Goal: Task Accomplishment & Management: Complete application form

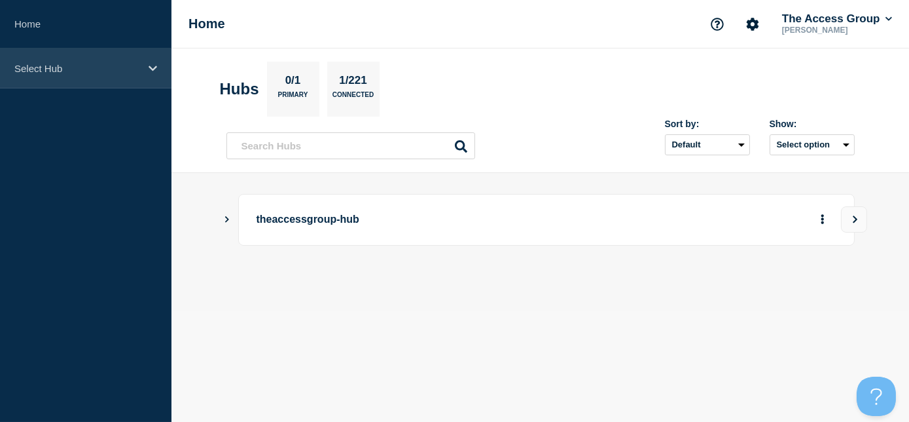
click at [77, 68] on p "Select Hub" at bounding box center [77, 68] width 126 height 11
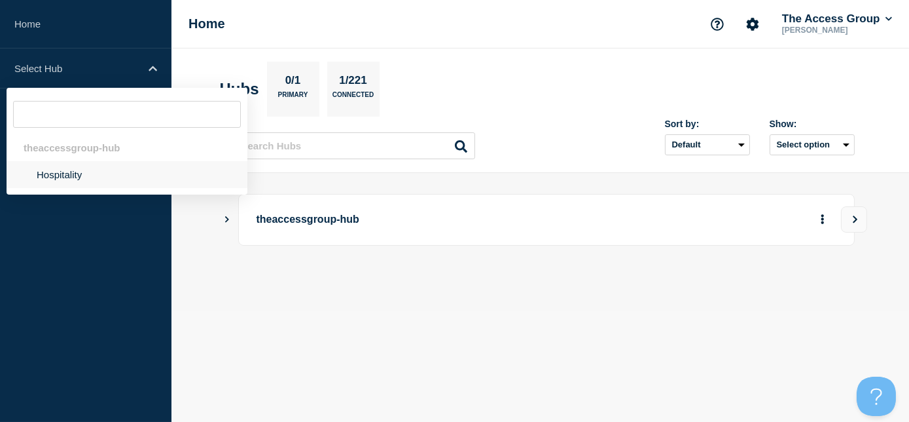
click at [70, 174] on li "Hospitality" at bounding box center [127, 174] width 241 height 27
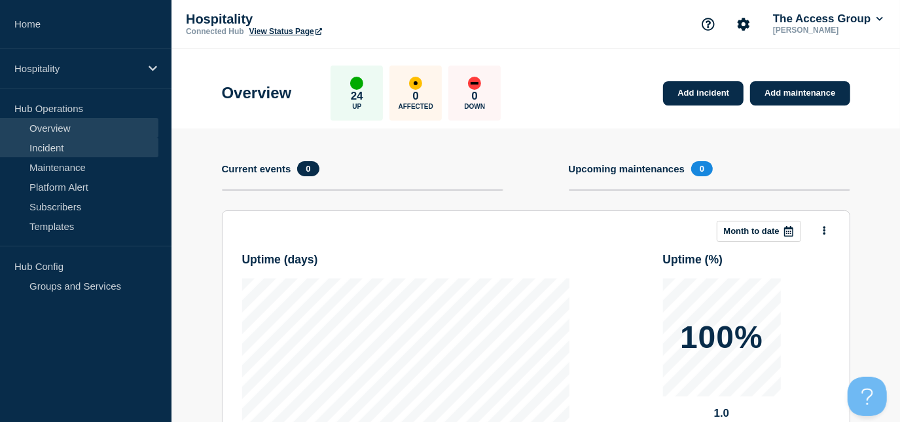
click at [57, 146] on link "Incident" at bounding box center [79, 147] width 158 height 20
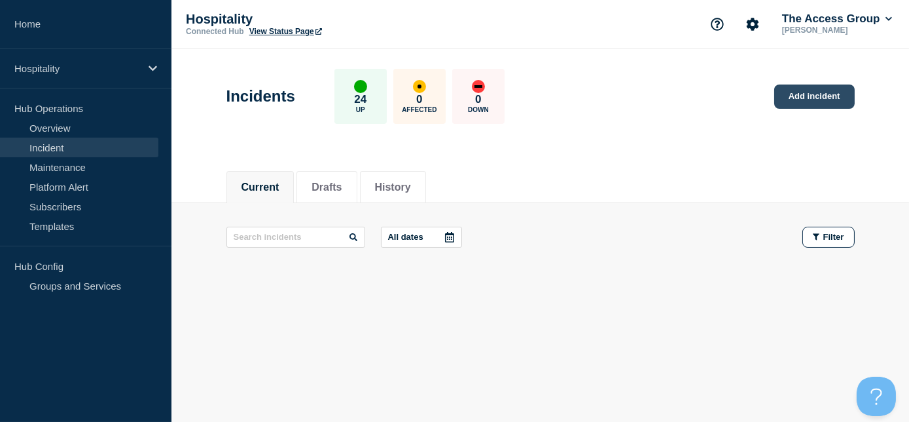
click at [791, 92] on link "Add incident" at bounding box center [814, 96] width 81 height 24
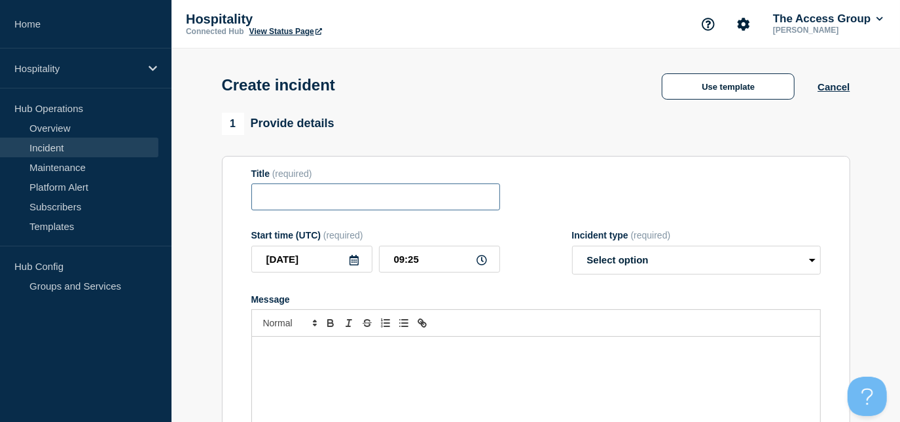
click at [328, 207] on input "Title" at bounding box center [375, 196] width 249 height 27
paste input "Guestline Rezlynx -"
click at [490, 202] on input "Guestline Rezlynx - Slow Speed/Unresponsive" at bounding box center [375, 196] width 249 height 27
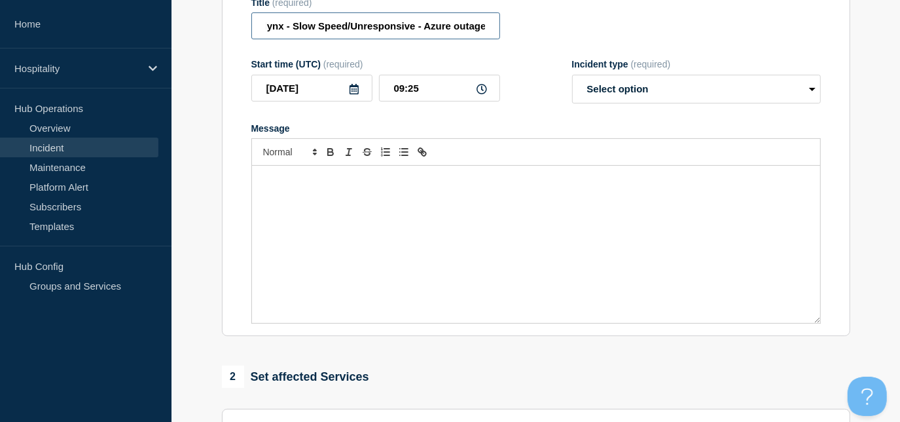
scroll to position [178, 0]
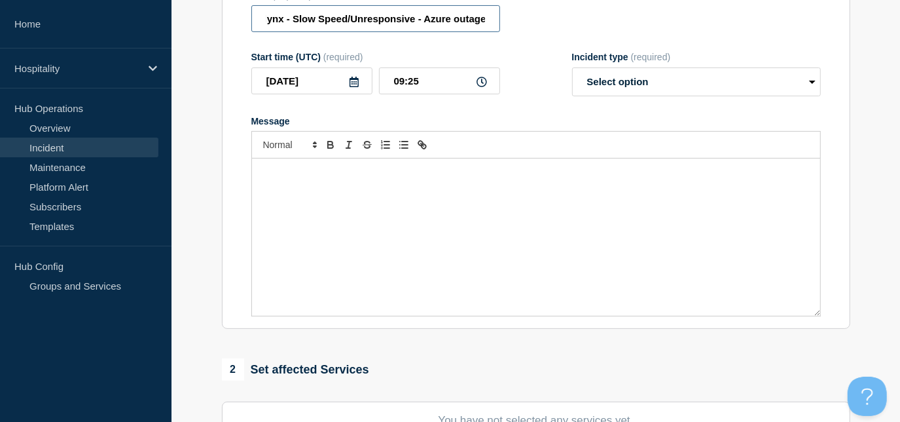
type input "Guestline Rezlynx - Slow Speed/Unresponsive - Azure outage"
click at [635, 88] on select "Select option Investigating Identified Monitoring" at bounding box center [696, 81] width 249 height 29
select select "monitoring"
click at [572, 69] on select "Select option Investigating Identified Monitoring" at bounding box center [696, 81] width 249 height 29
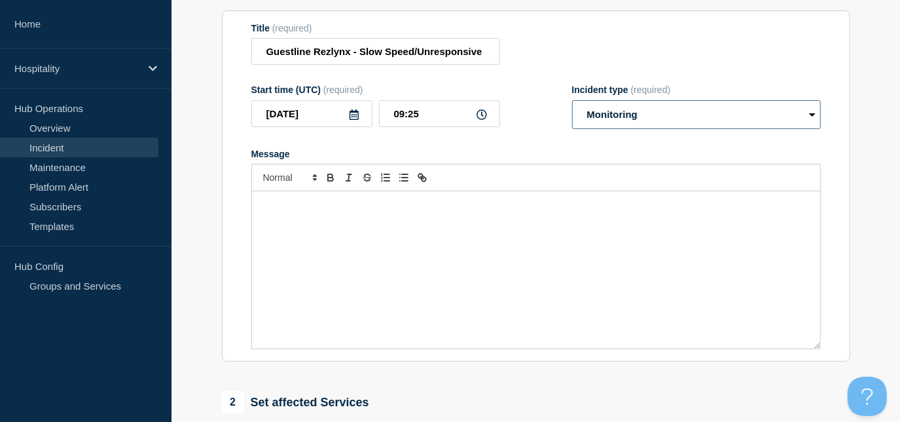
scroll to position [178, 0]
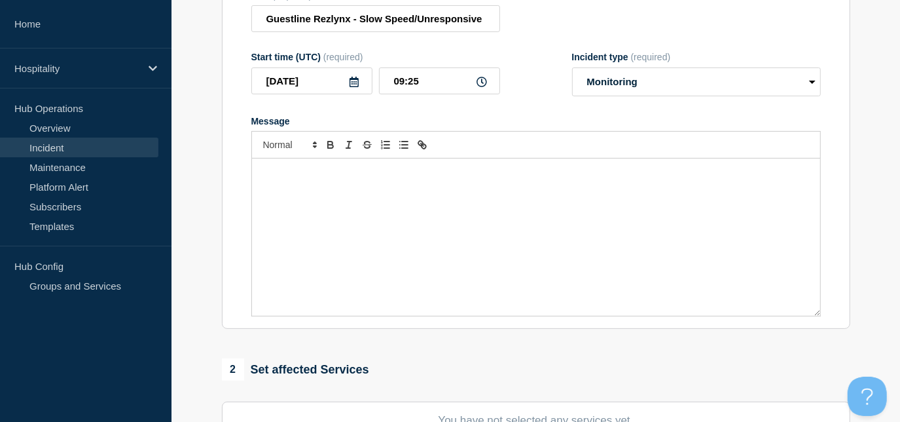
click at [298, 215] on div "Message" at bounding box center [536, 236] width 568 height 157
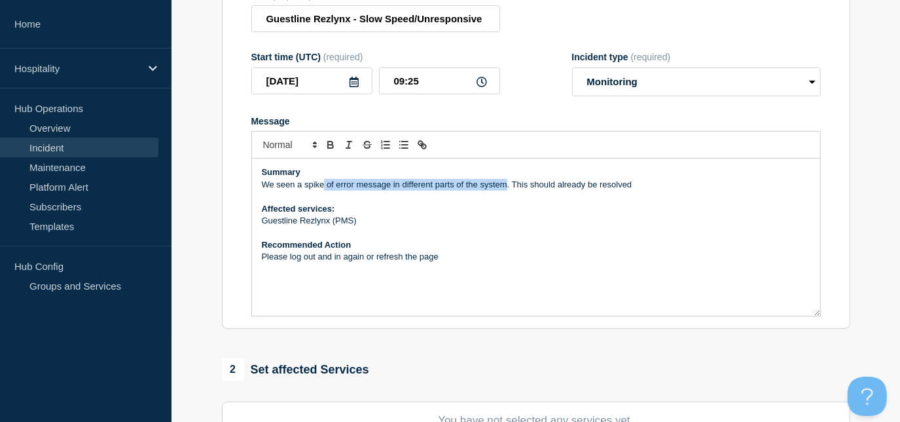
drag, startPoint x: 325, startPoint y: 186, endPoint x: 505, endPoint y: 186, distance: 180.0
click at [507, 186] on p "We seen a spike of error message in different parts of the system. This should …" at bounding box center [536, 185] width 549 height 12
drag, startPoint x: 596, startPoint y: 189, endPoint x: 464, endPoint y: 189, distance: 131.6
click at [464, 189] on p "We seen a spike slow speeds accross the Platforms. This should already be resol…" at bounding box center [536, 185] width 549 height 12
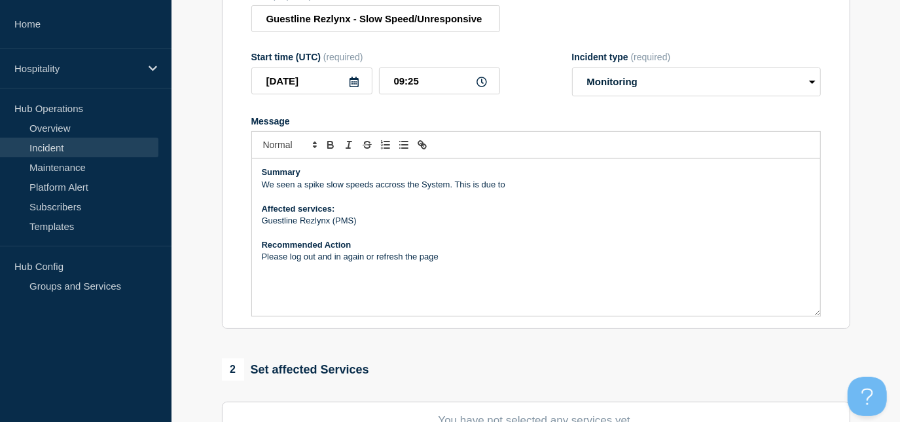
click at [511, 189] on p "We seen a spike slow speeds accross the System. This is due to" at bounding box center [536, 185] width 549 height 12
click at [687, 185] on p "We seen a spike slow speeds across the System. This is due to Microsoft Azure b…" at bounding box center [536, 185] width 549 height 12
click at [718, 185] on p "We seen a spike slow speeds across the System. This is due to Microsoft Azure b…" at bounding box center [536, 185] width 549 height 12
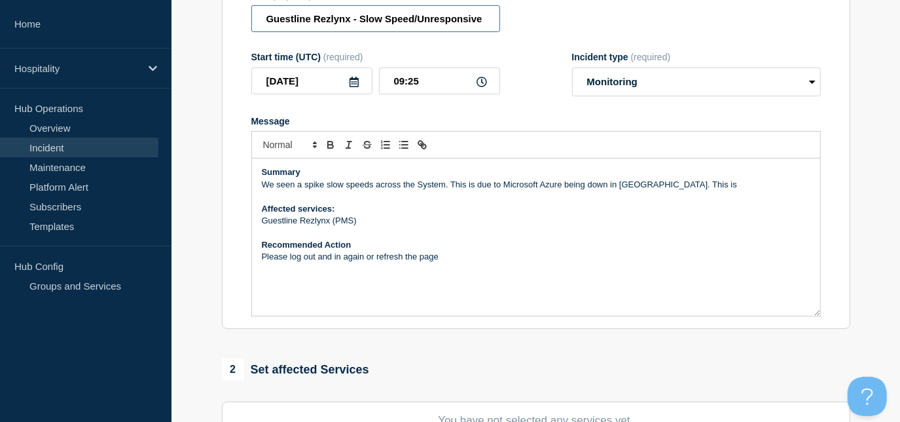
click at [485, 22] on input "Guestline Rezlynx - Slow Speed/Unresponsive - Azure outage" at bounding box center [375, 18] width 249 height 27
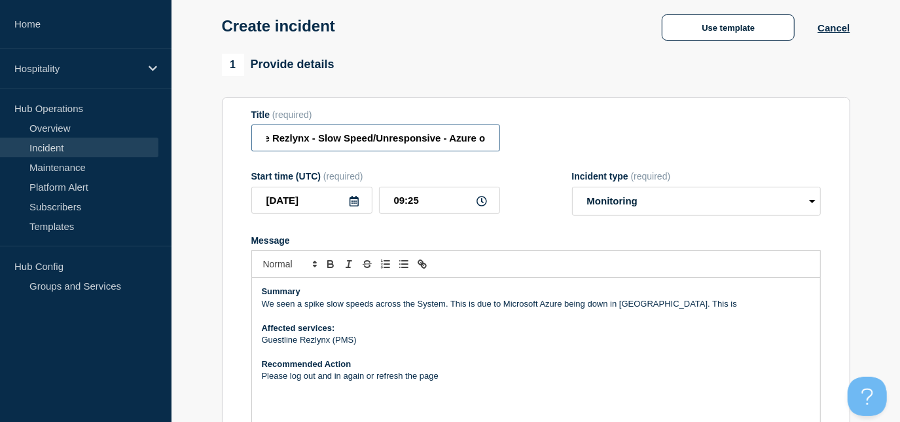
scroll to position [0, 67]
click at [422, 143] on input "Guestline Rezlynx - Slow Speed/Unresponsive - Azure outage" at bounding box center [375, 137] width 249 height 27
click at [488, 137] on input "Guestline Rezlynx - Slow Speed/Unresponsive - Microsoft Azure outage" at bounding box center [375, 137] width 249 height 27
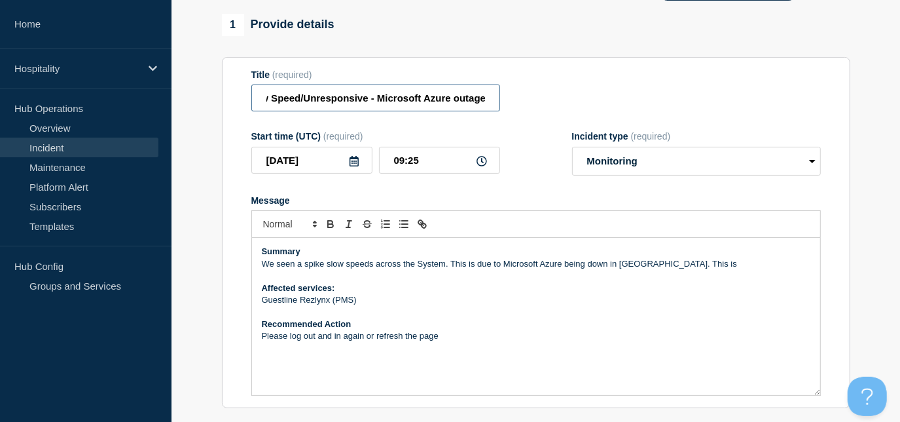
scroll to position [118, 0]
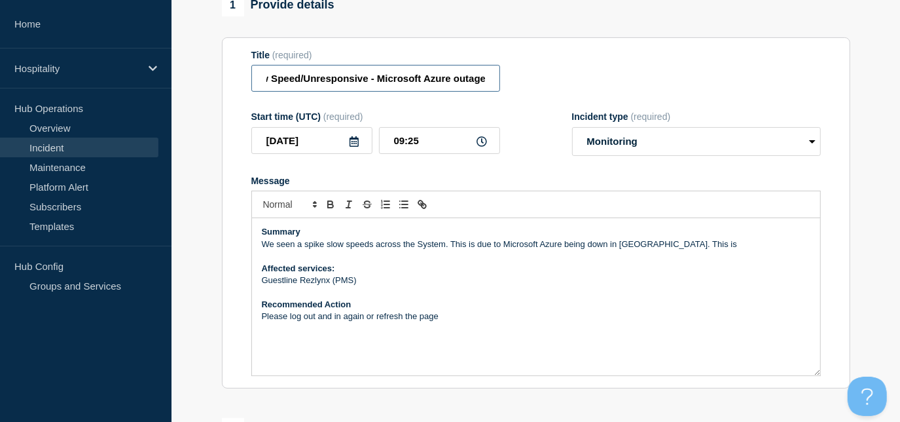
type input "Guestline Rezlynx - Slow Speed/Unresponsive - Microsoft Azure outage"
click at [714, 244] on p "We seen a spike slow speeds across the System. This is due to Microsoft Azure b…" at bounding box center [536, 244] width 549 height 12
click at [359, 283] on p "Guestline Rezlynx (PMS)" at bounding box center [536, 280] width 549 height 12
click at [285, 319] on p "Please log out and in again or refresh the page" at bounding box center [536, 316] width 549 height 12
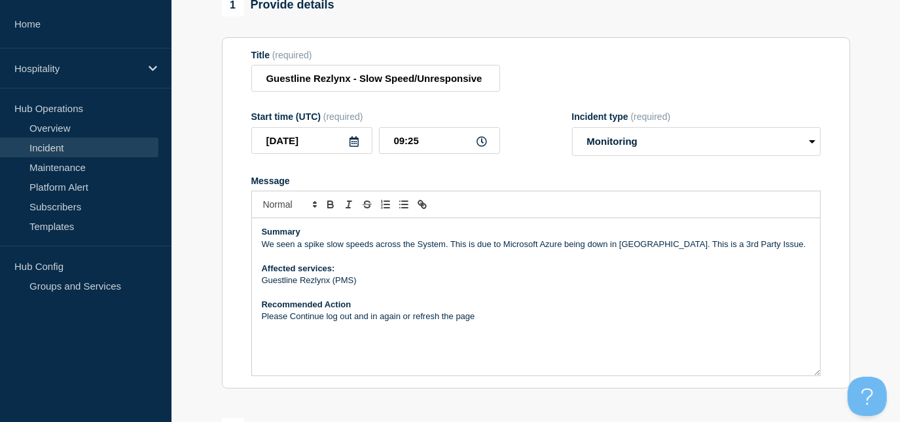
click at [478, 318] on p "Please Continue log out and in again or refresh the page" at bounding box center [536, 316] width 549 height 12
click at [456, 140] on input "09:25" at bounding box center [439, 140] width 121 height 27
click at [479, 145] on icon at bounding box center [482, 141] width 10 height 10
click at [427, 146] on input "09:25" at bounding box center [439, 140] width 121 height 27
click at [484, 322] on p "Please Continue log out and in again or refresh the page." at bounding box center [536, 316] width 549 height 12
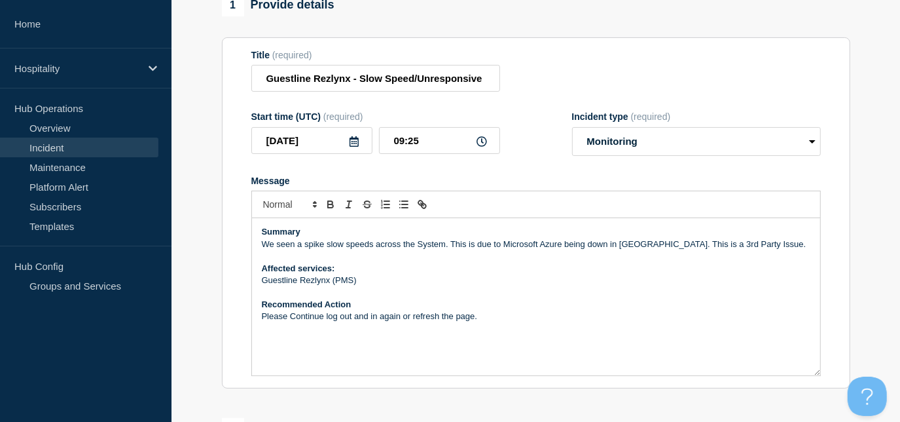
drag, startPoint x: 485, startPoint y: 321, endPoint x: 257, endPoint y: 234, distance: 244.7
click at [257, 234] on div "Summary We seen a spike slow speeds across the System. This is due to Microsoft…" at bounding box center [536, 296] width 568 height 157
copy div "Summary We seen a spike slow speeds across the System. This is due to Microsoft…"
click at [548, 302] on p "Recommended Action" at bounding box center [536, 305] width 549 height 12
drag, startPoint x: 498, startPoint y: 324, endPoint x: 253, endPoint y: 236, distance: 260.3
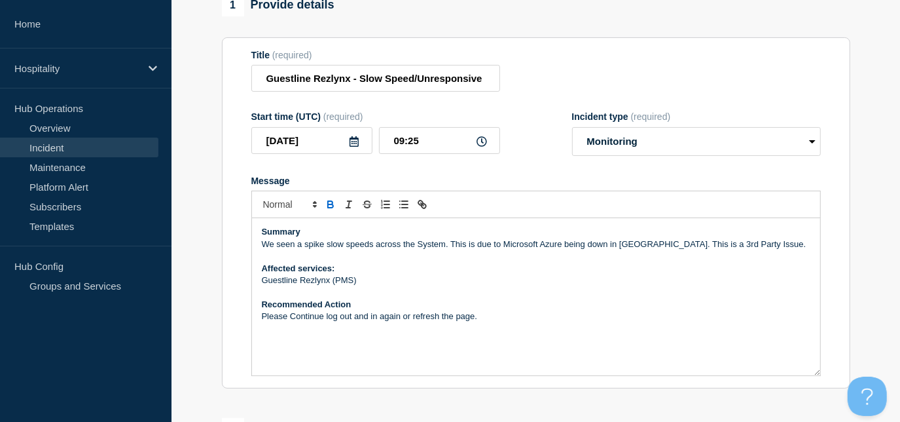
click at [253, 236] on div "Summary We seen a spike slow speeds across the System. This is due to Microsoft…" at bounding box center [536, 296] width 568 height 157
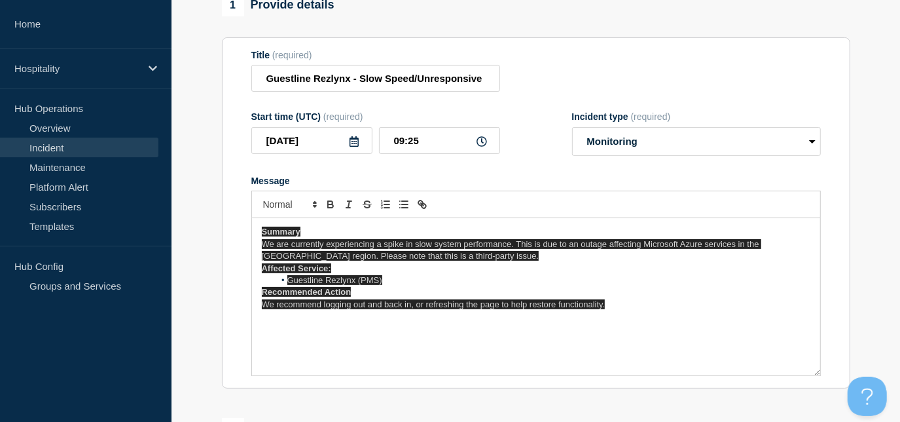
drag, startPoint x: 526, startPoint y: 281, endPoint x: 518, endPoint y: 278, distance: 8.3
click at [526, 281] on li "Guestline Rezlynx (PMS)" at bounding box center [542, 280] width 536 height 12
click at [488, 274] on p "Affected Service:" at bounding box center [536, 268] width 549 height 12
click at [477, 274] on p "Affected Service:" at bounding box center [536, 268] width 549 height 12
click at [424, 293] on p "Recommended Action" at bounding box center [536, 292] width 549 height 12
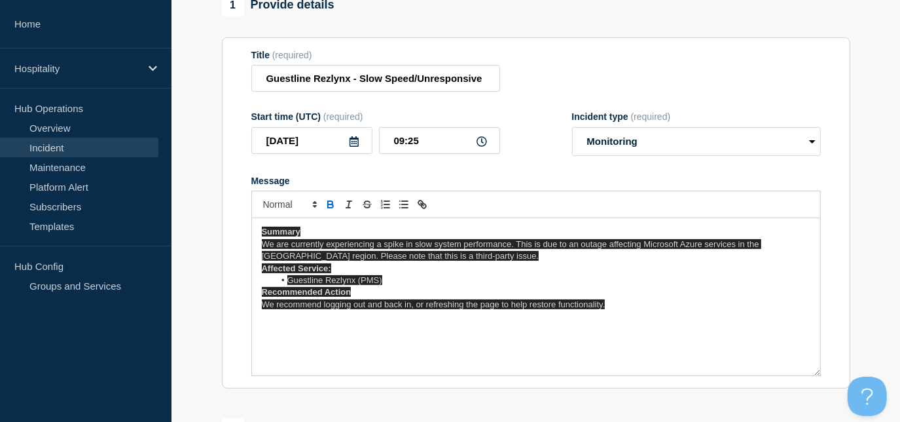
click at [415, 327] on div "Summary We are currently experiencing a spike in slow system performance. This …" at bounding box center [536, 296] width 568 height 157
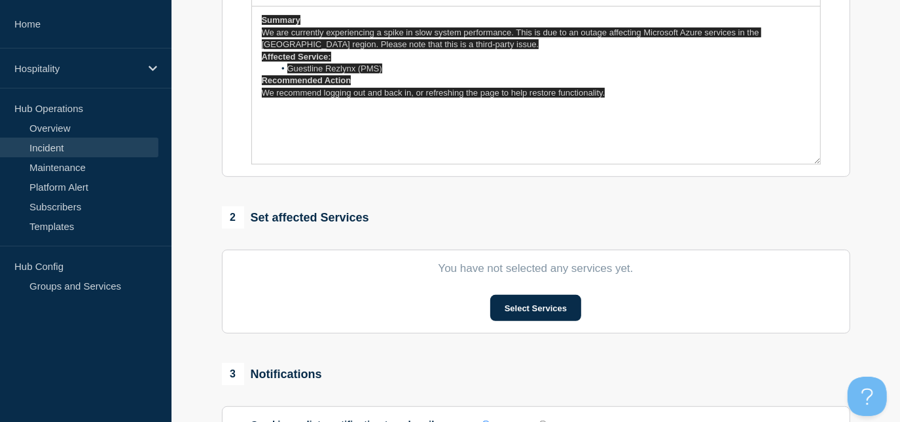
scroll to position [357, 0]
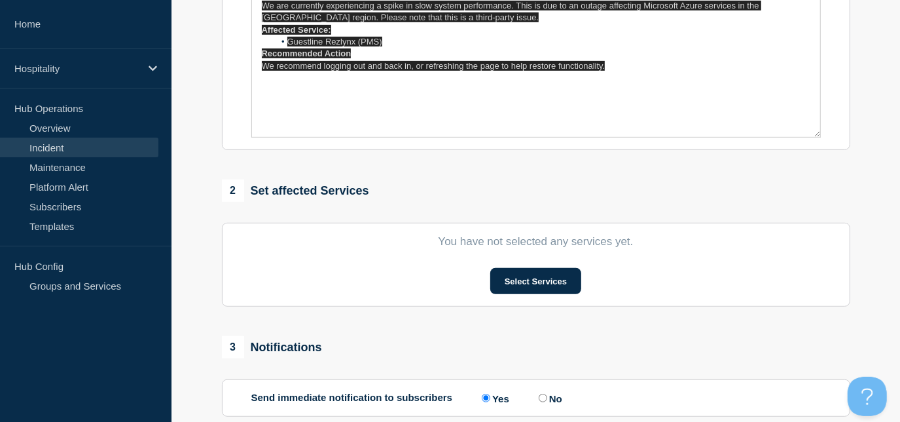
click at [634, 134] on div "Summary We are currently experiencing a spike in slow system performance. This …" at bounding box center [536, 58] width 568 height 157
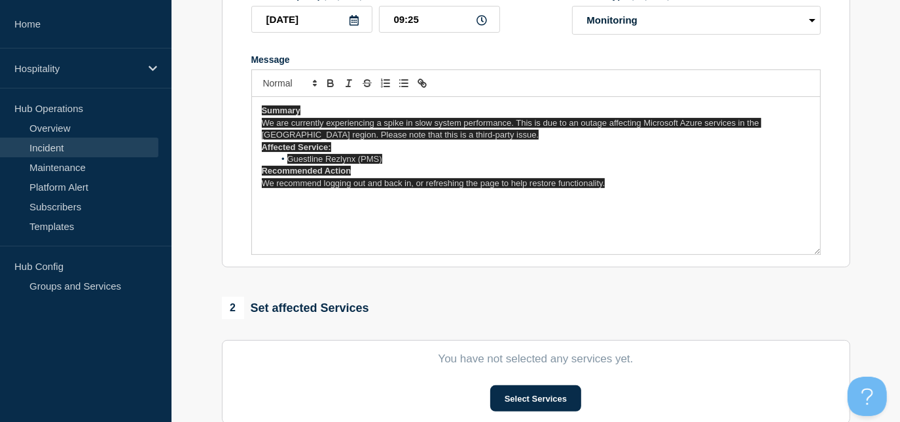
scroll to position [238, 0]
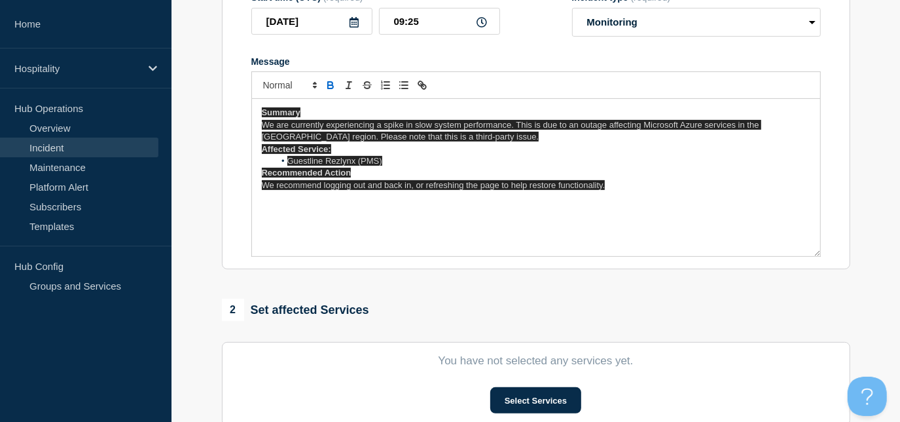
click at [325, 85] on icon "Toggle bold text" at bounding box center [331, 85] width 12 height 12
click at [326, 87] on icon "Toggle bold text" at bounding box center [331, 85] width 12 height 12
click at [617, 202] on p "﻿" at bounding box center [536, 197] width 549 height 12
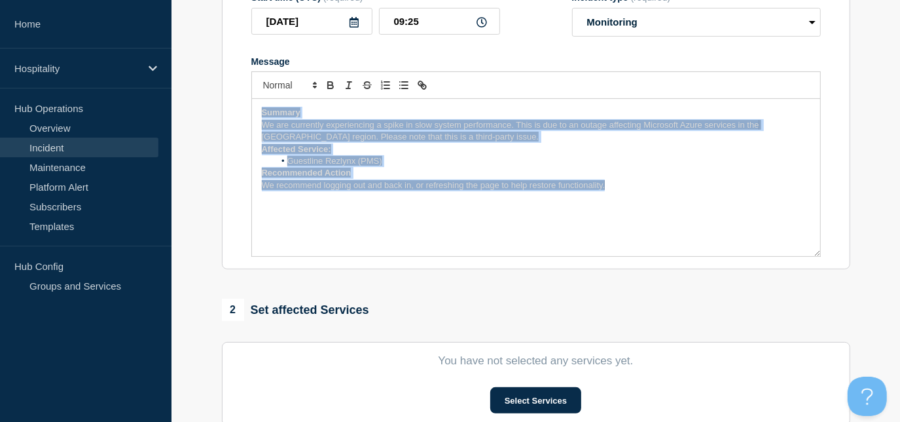
drag, startPoint x: 553, startPoint y: 190, endPoint x: 254, endPoint y: 115, distance: 308.3
click at [254, 115] on div "Summary We are currently experiencing a spike in slow system performance. This …" at bounding box center [536, 177] width 568 height 157
drag, startPoint x: 624, startPoint y: 202, endPoint x: 241, endPoint y: 102, distance: 396.3
click at [239, 101] on section "Title (required) Guestline Rezlynx - Slow Speed/Unresponsive - Microsoft Azure …" at bounding box center [536, 94] width 628 height 352
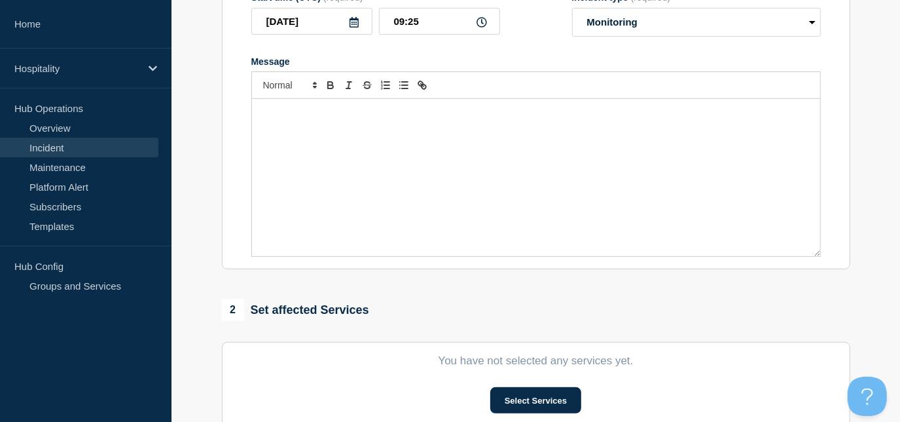
click at [331, 131] on p "Message" at bounding box center [536, 125] width 549 height 12
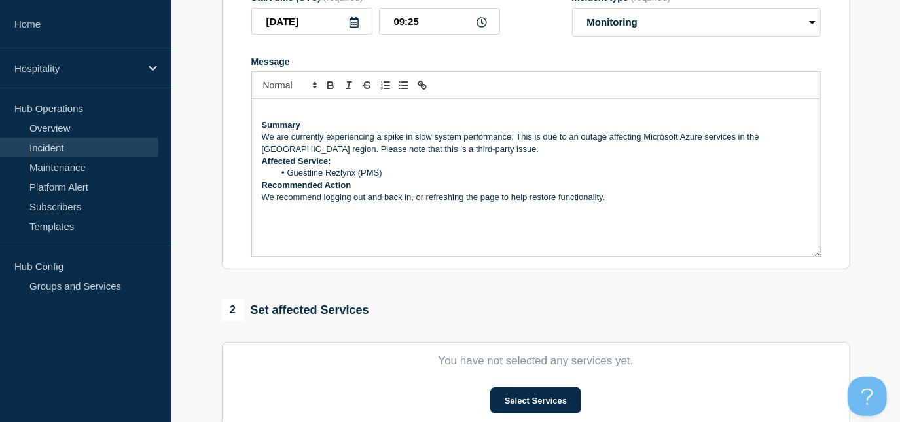
click at [262, 123] on strong "Summary" at bounding box center [281, 125] width 39 height 10
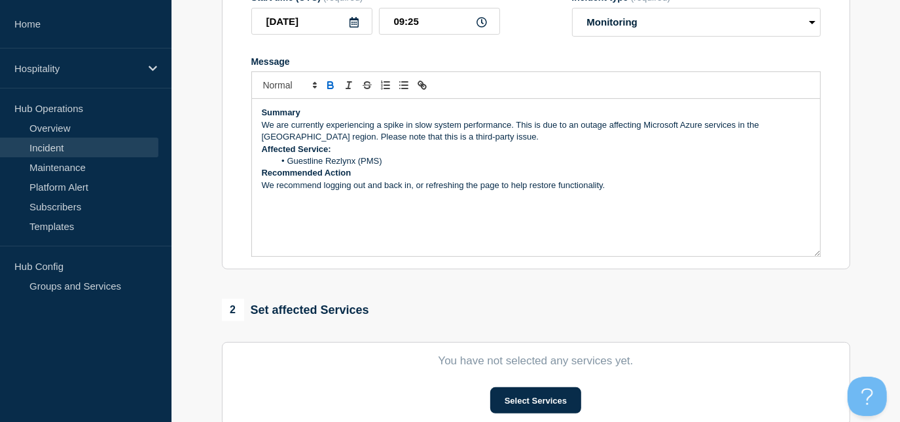
click at [497, 143] on p "We are currently experiencing a spike in slow system performance. This is due t…" at bounding box center [536, 131] width 549 height 24
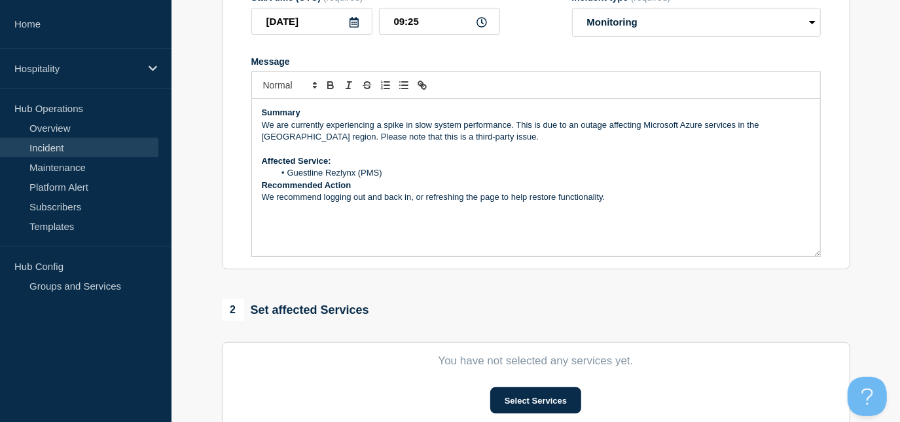
click at [412, 175] on li "Guestline Rezlynx (PMS)" at bounding box center [542, 173] width 536 height 12
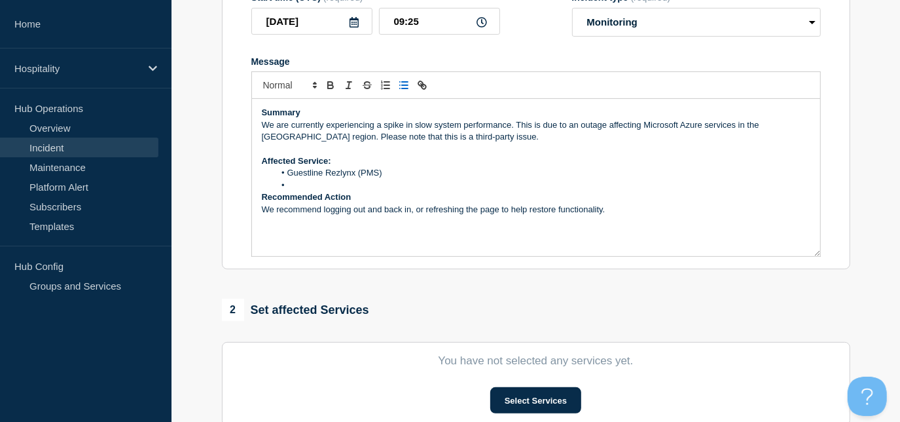
click at [658, 185] on li "Message" at bounding box center [542, 185] width 536 height 12
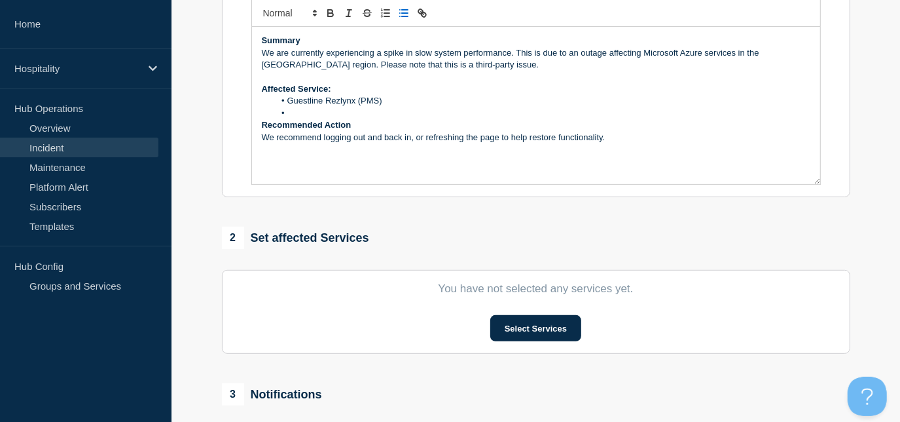
scroll to position [357, 0]
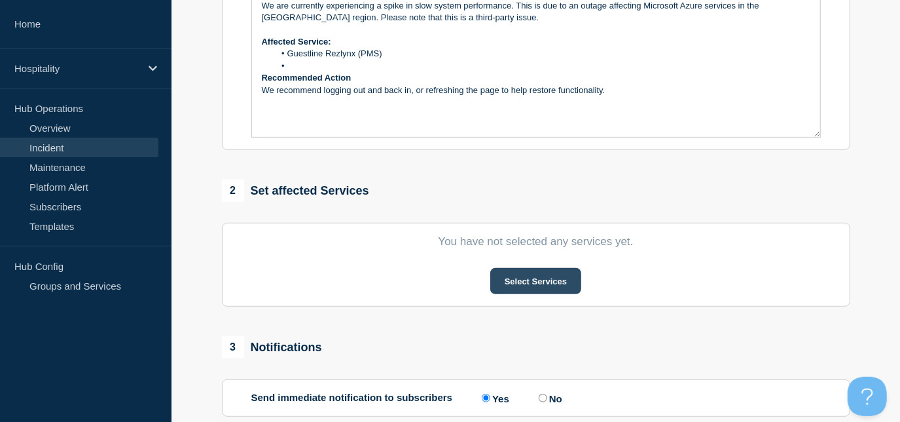
click at [510, 272] on button "Select Services" at bounding box center [535, 281] width 91 height 26
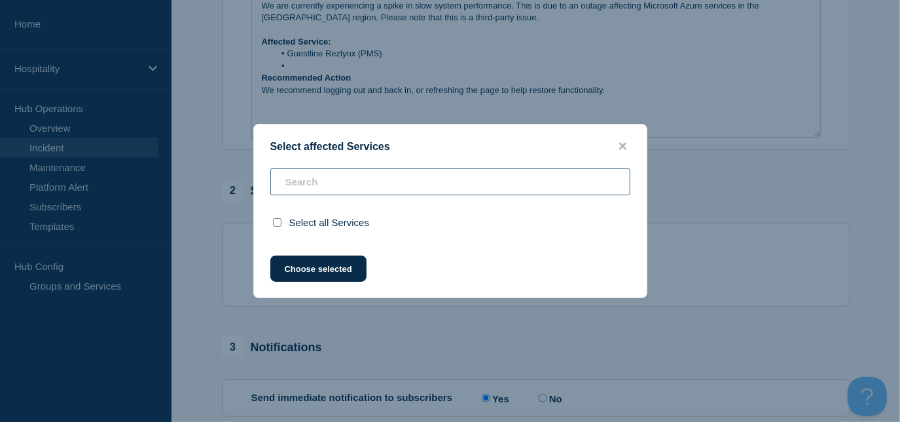
click at [300, 178] on input "text" at bounding box center [450, 181] width 360 height 27
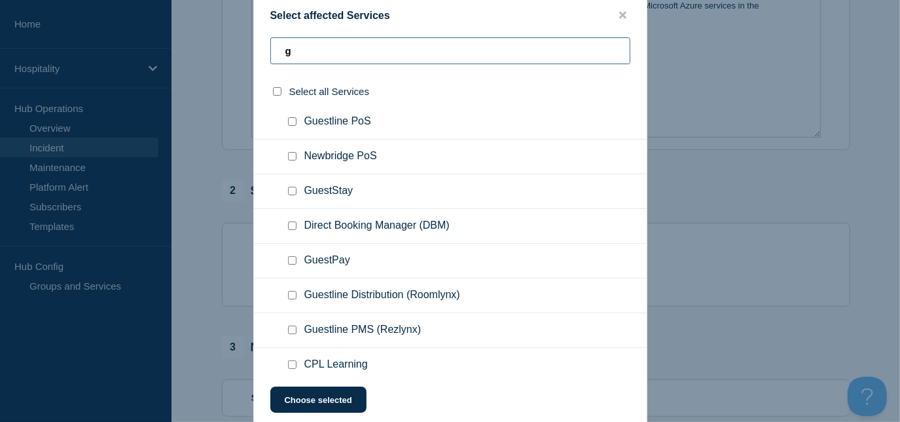
scroll to position [155, 0]
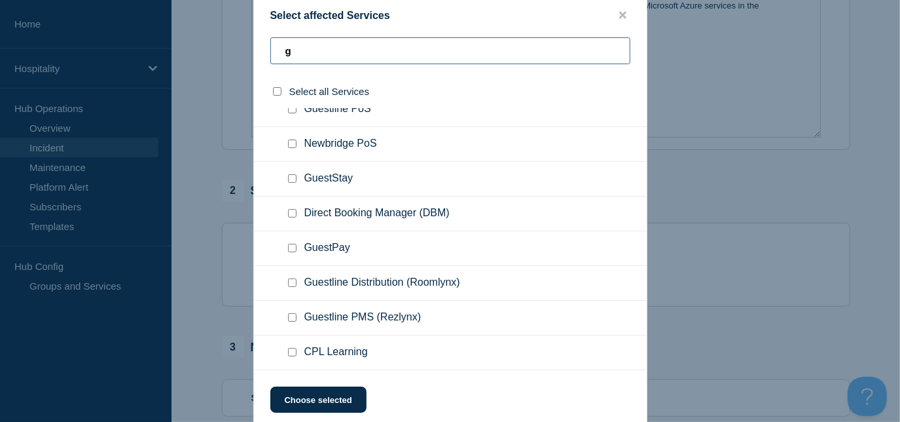
type input "g"
click at [293, 319] on input "Guestline PMS (Rezlynx) checkbox" at bounding box center [292, 317] width 9 height 9
checkbox input "true"
click at [784, 209] on div at bounding box center [450, 211] width 900 height 422
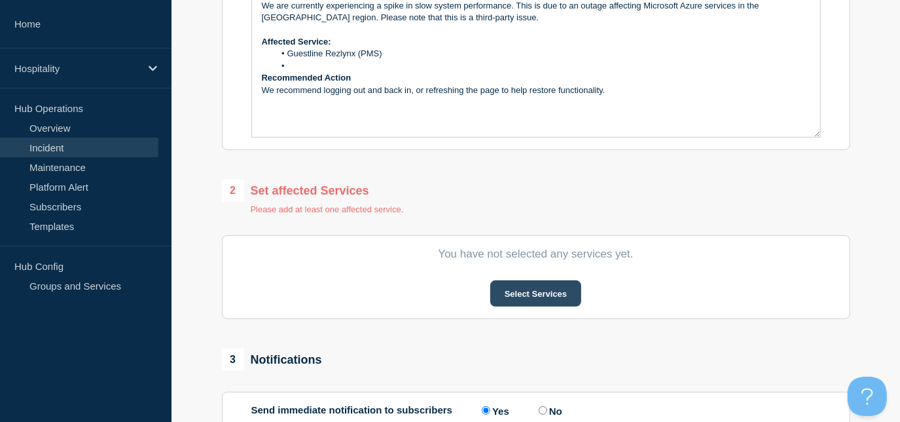
click at [537, 288] on button "Select Services" at bounding box center [535, 293] width 91 height 26
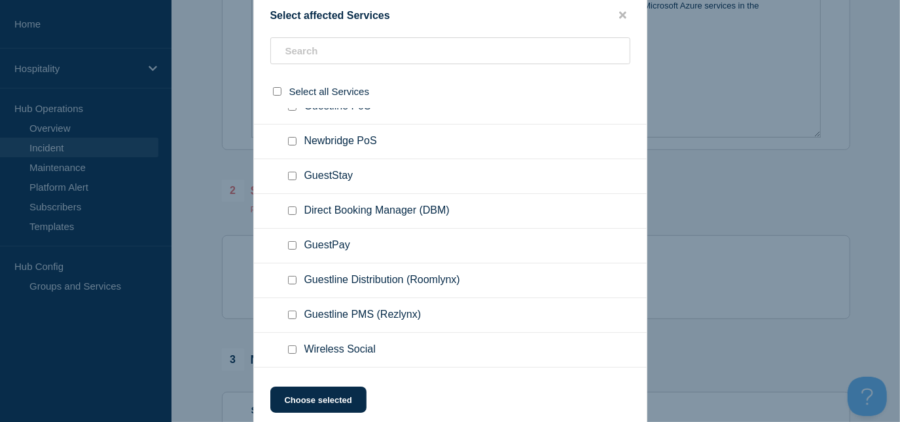
scroll to position [297, 0]
click at [295, 313] on input "Guestline PMS (Rezlynx) checkbox" at bounding box center [292, 314] width 9 height 9
checkbox input "true"
click at [317, 396] on button "Choose selected" at bounding box center [318, 399] width 96 height 26
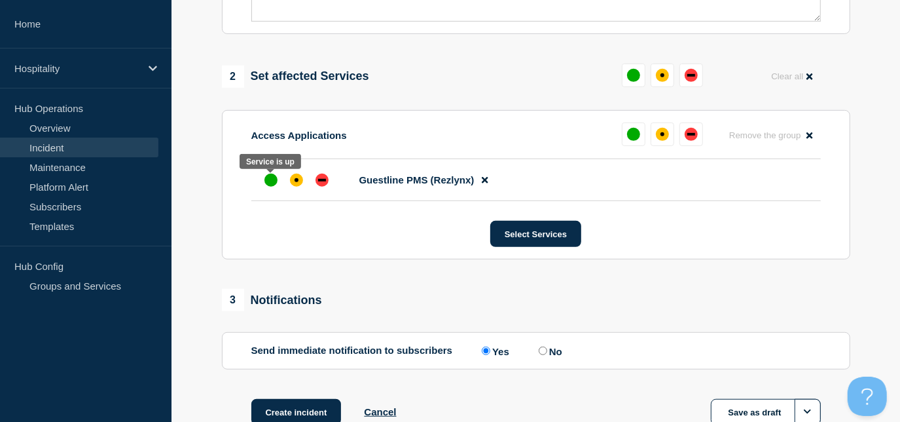
scroll to position [476, 0]
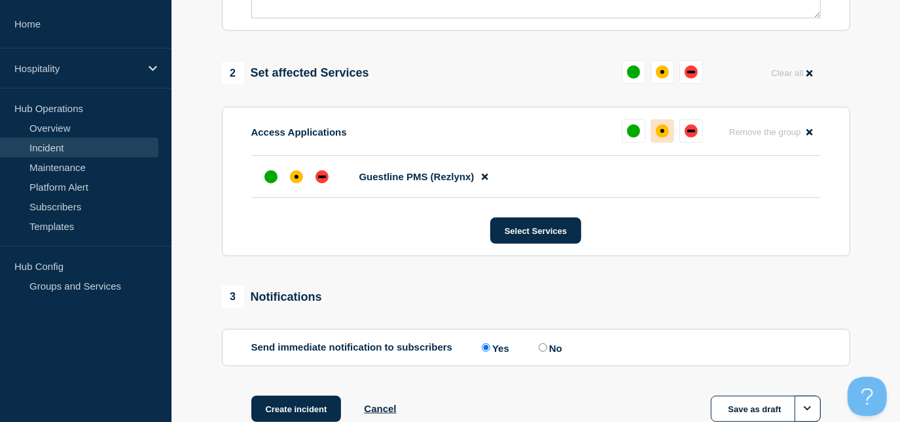
click at [664, 133] on div "affected" at bounding box center [663, 131] width 4 height 4
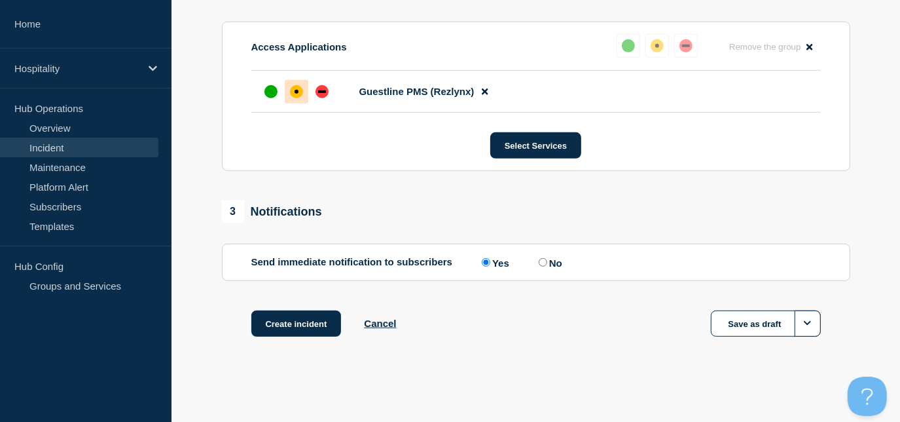
scroll to position [267, 0]
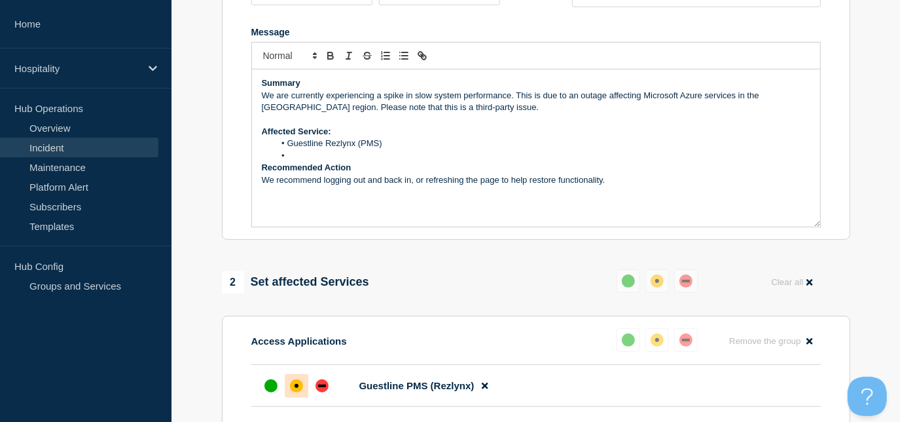
click at [301, 159] on li "Message" at bounding box center [542, 156] width 536 height 12
click at [456, 141] on li "Guestline Rezlynx (PMS)" at bounding box center [542, 143] width 536 height 12
click at [291, 159] on p "Message" at bounding box center [536, 156] width 549 height 12
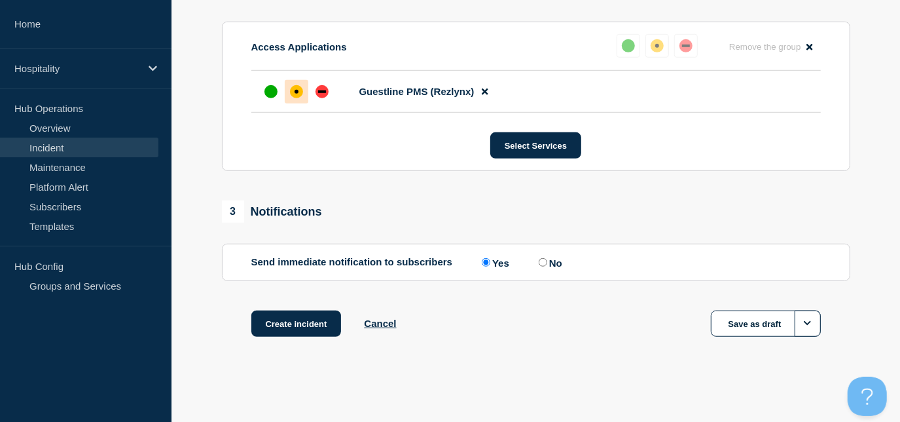
scroll to position [565, 0]
click at [292, 320] on button "Create incident" at bounding box center [296, 323] width 90 height 26
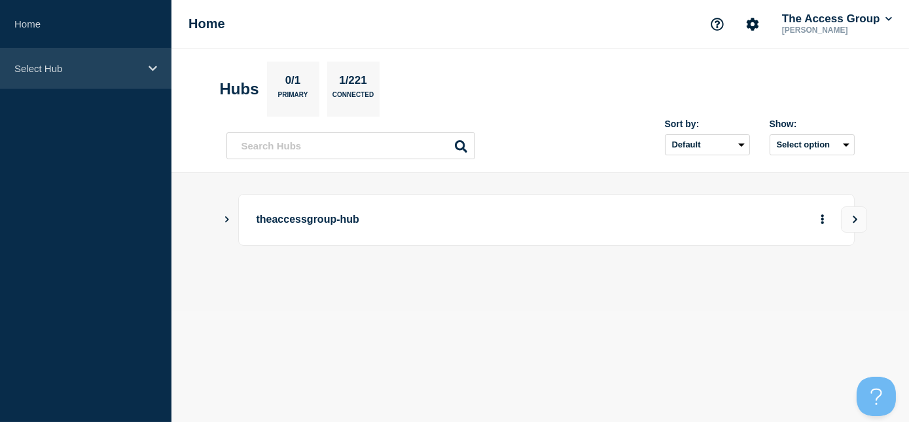
click at [69, 63] on p "Select Hub" at bounding box center [77, 68] width 126 height 11
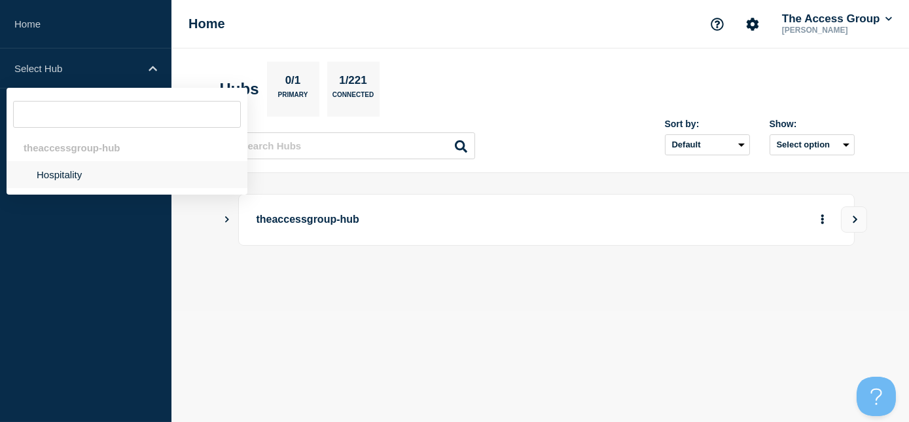
click at [67, 173] on li "Hospitality" at bounding box center [127, 174] width 241 height 27
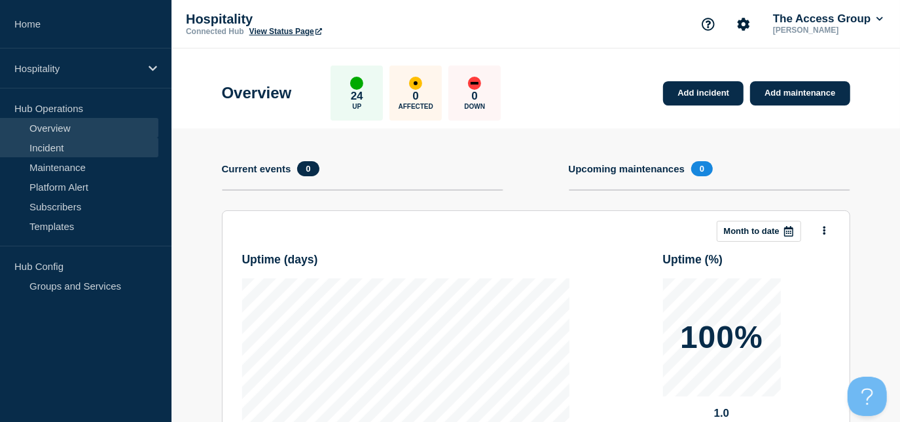
click at [74, 150] on link "Incident" at bounding box center [79, 147] width 158 height 20
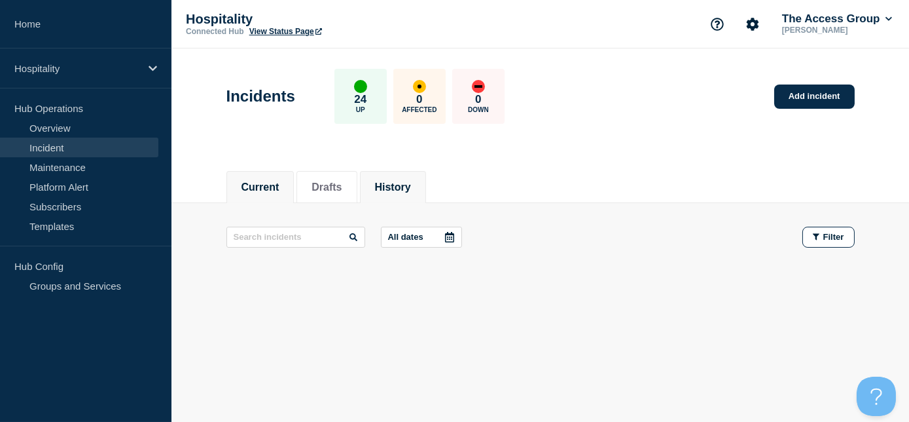
click at [402, 186] on button "History" at bounding box center [393, 187] width 36 height 12
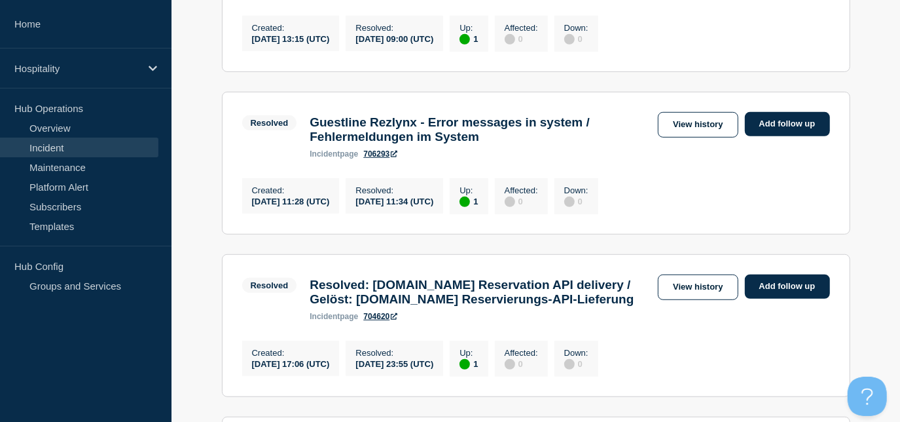
scroll to position [476, 0]
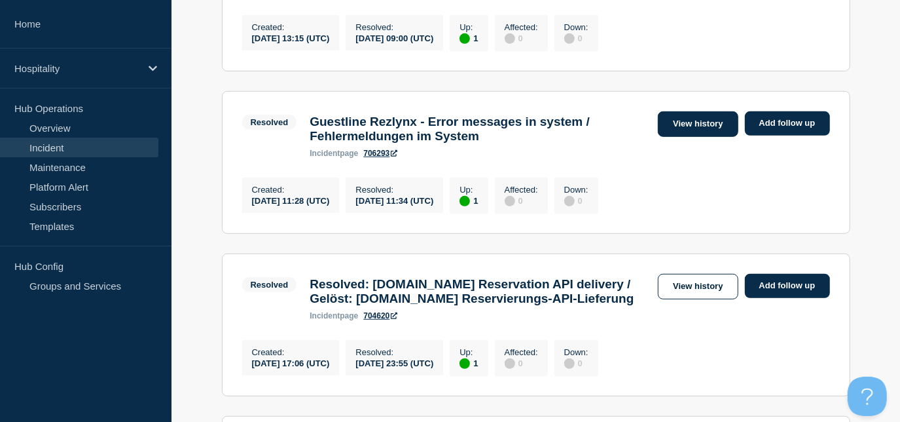
click at [714, 134] on link "View history" at bounding box center [698, 124] width 80 height 26
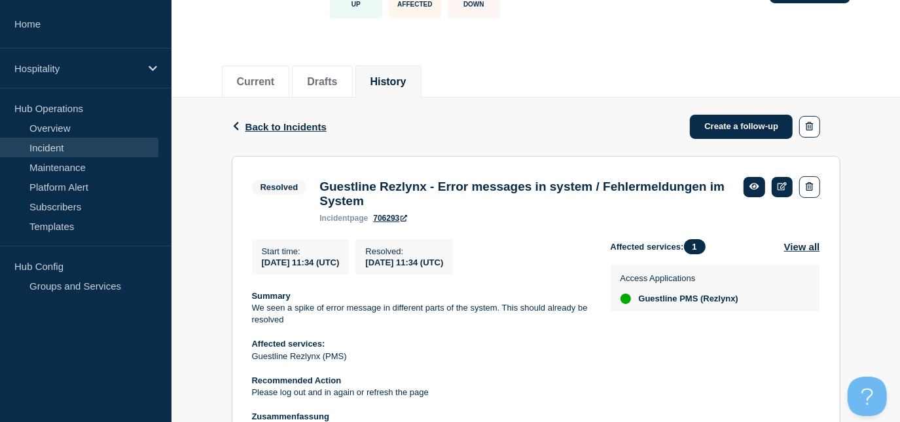
scroll to position [118, 0]
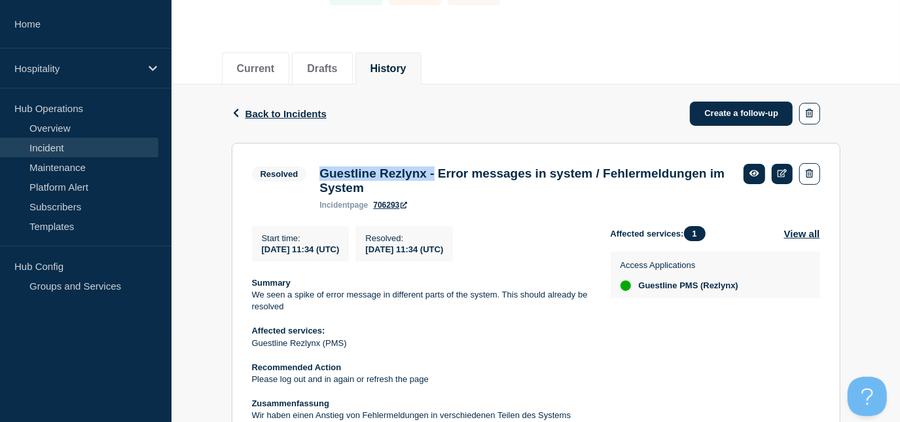
drag, startPoint x: 450, startPoint y: 173, endPoint x: 323, endPoint y: 179, distance: 127.2
click at [323, 179] on h3 "Guestline Rezlynx - Error messages in system / Fehlermeldungen im System" at bounding box center [524, 180] width 411 height 29
copy h3 "Guestline Rezlynx -"
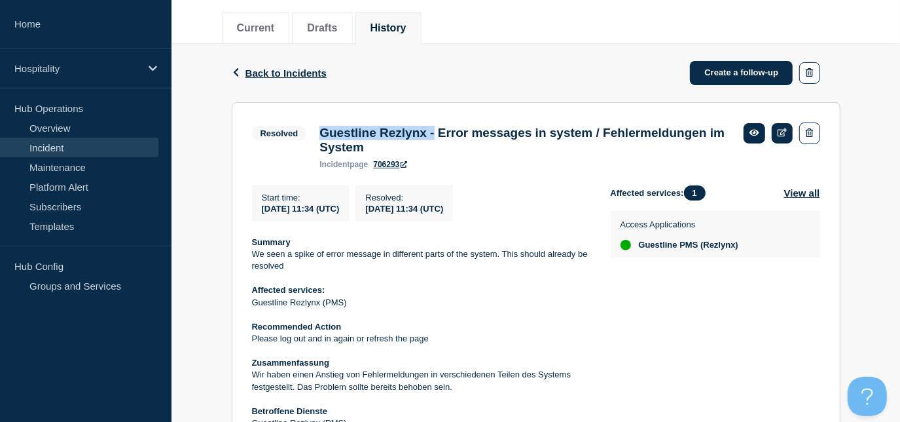
scroll to position [238, 0]
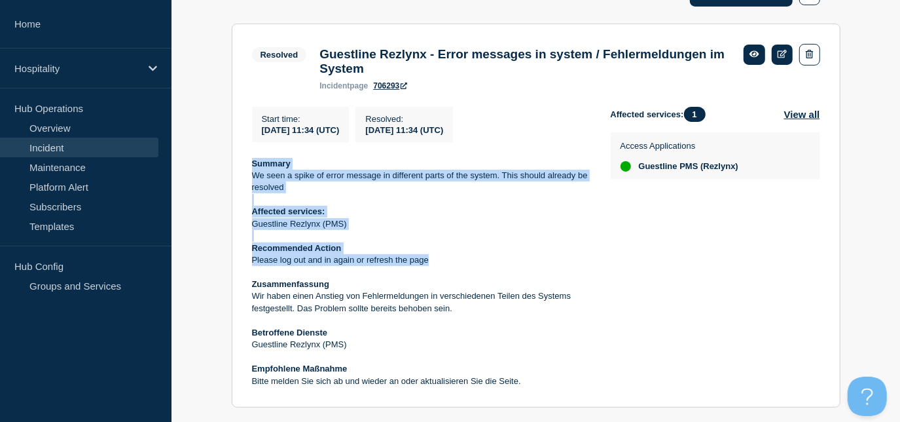
drag, startPoint x: 435, startPoint y: 270, endPoint x: 244, endPoint y: 171, distance: 215.2
click at [244, 171] on section "Resolved Guestline Rezlynx - Error messages in system / Fehlermeldungen im Syst…" at bounding box center [536, 216] width 609 height 384
copy div "Summary We seen a spike of error message in different parts of the system. This…"
